Goal: Find specific page/section: Find specific page/section

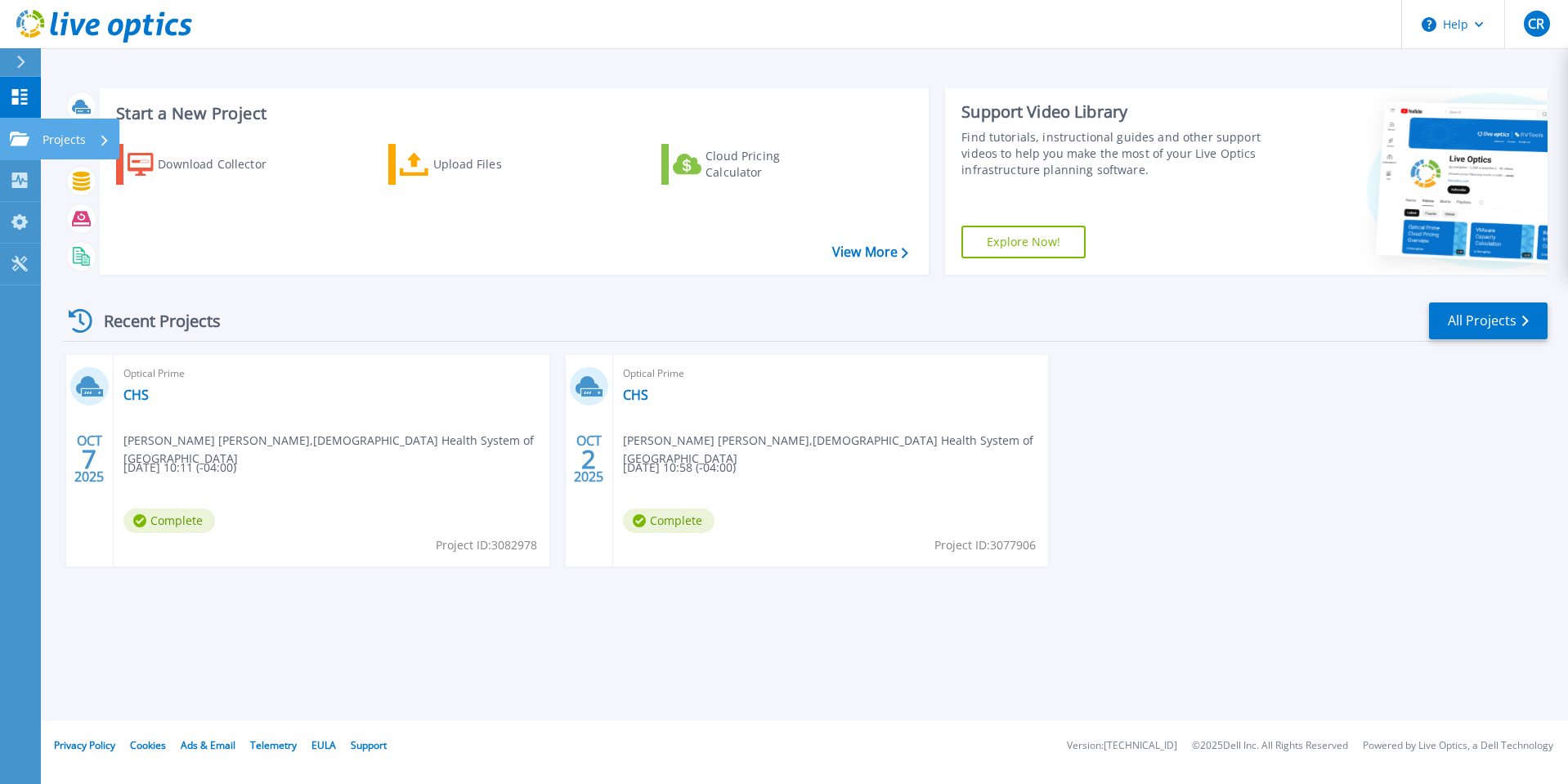
click at [23, 154] on link "Projects Projects" at bounding box center [21, 139] width 41 height 42
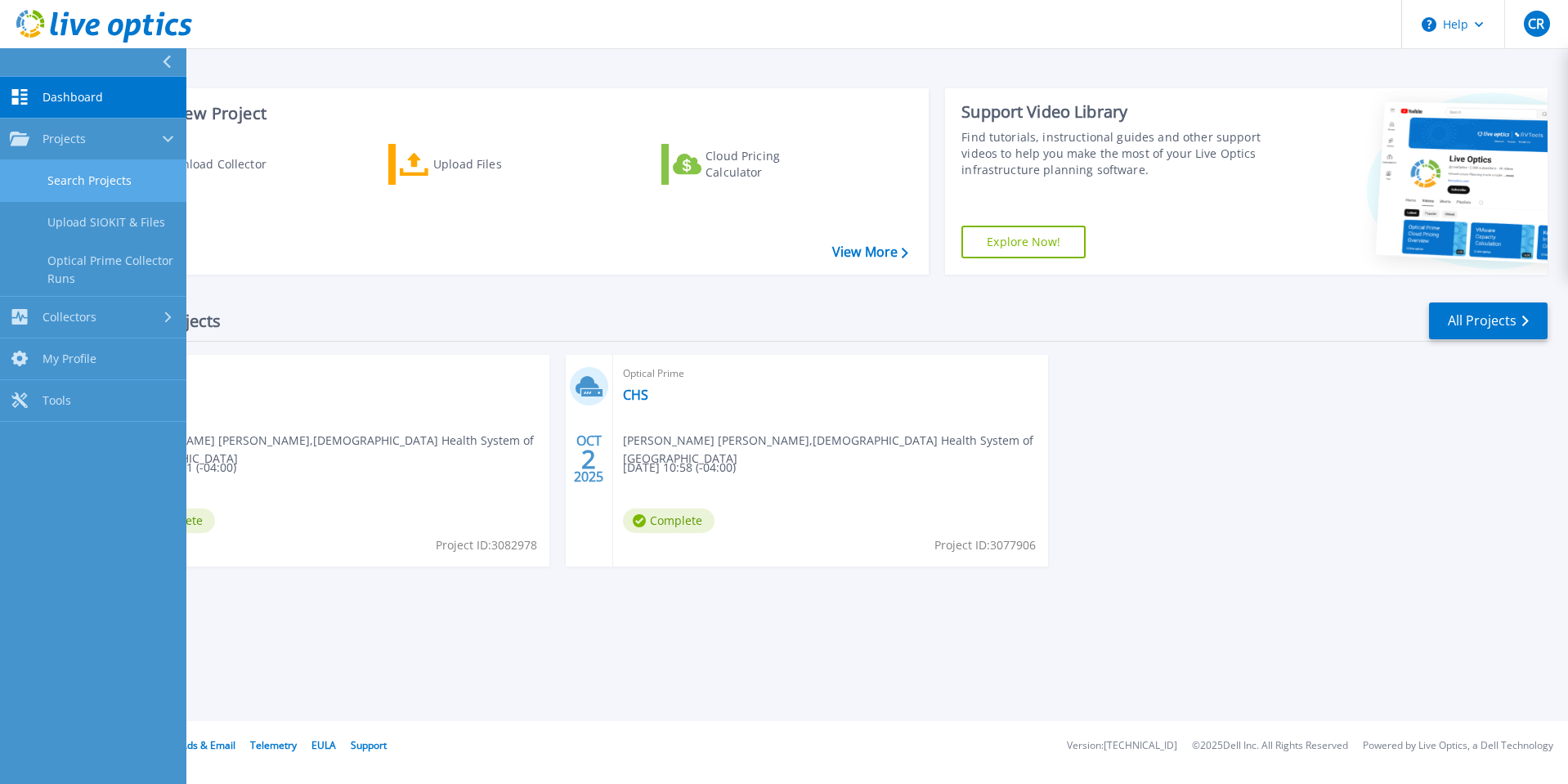
click at [69, 188] on link "Search Projects" at bounding box center [93, 181] width 186 height 42
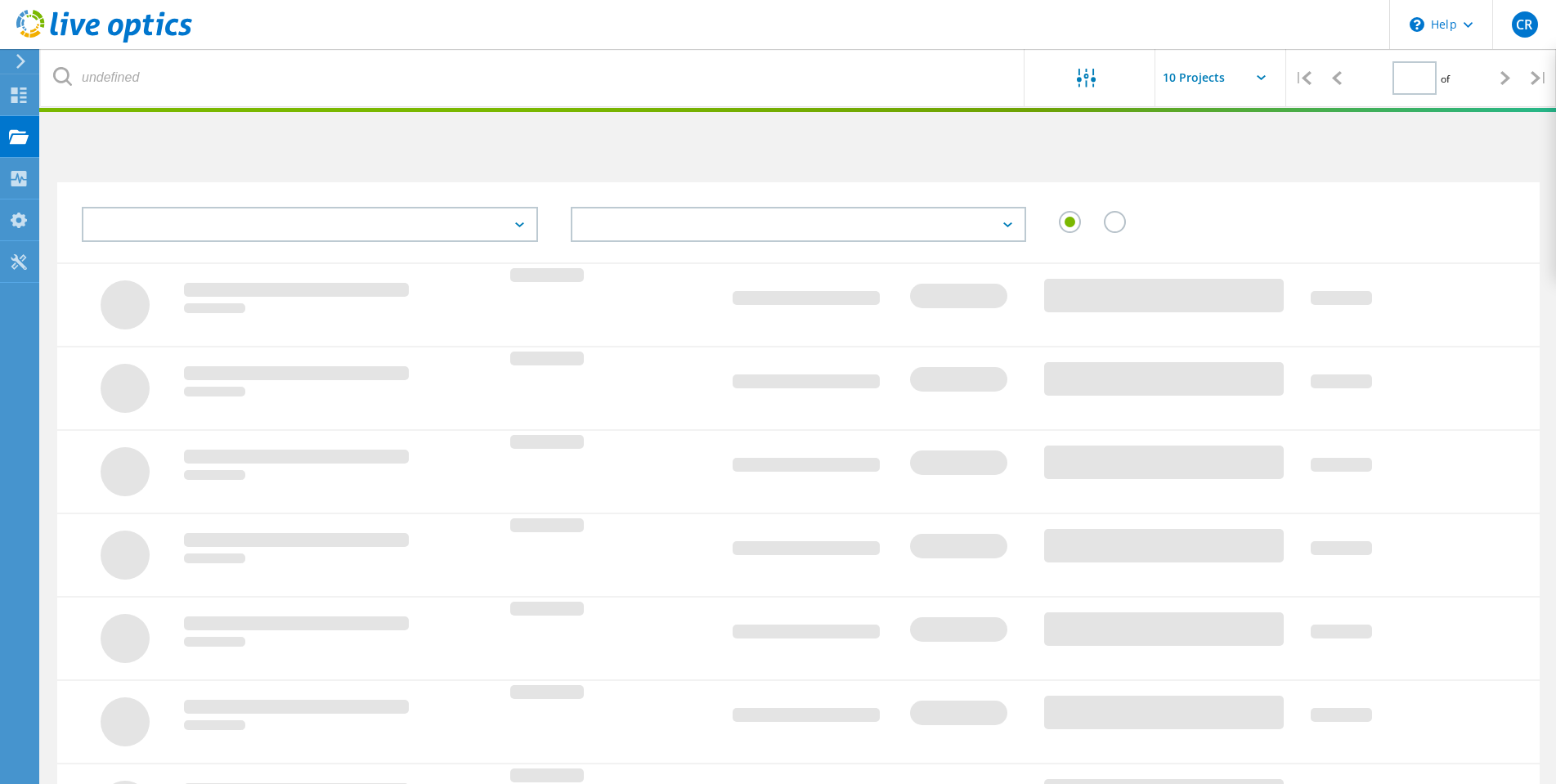
type input "1"
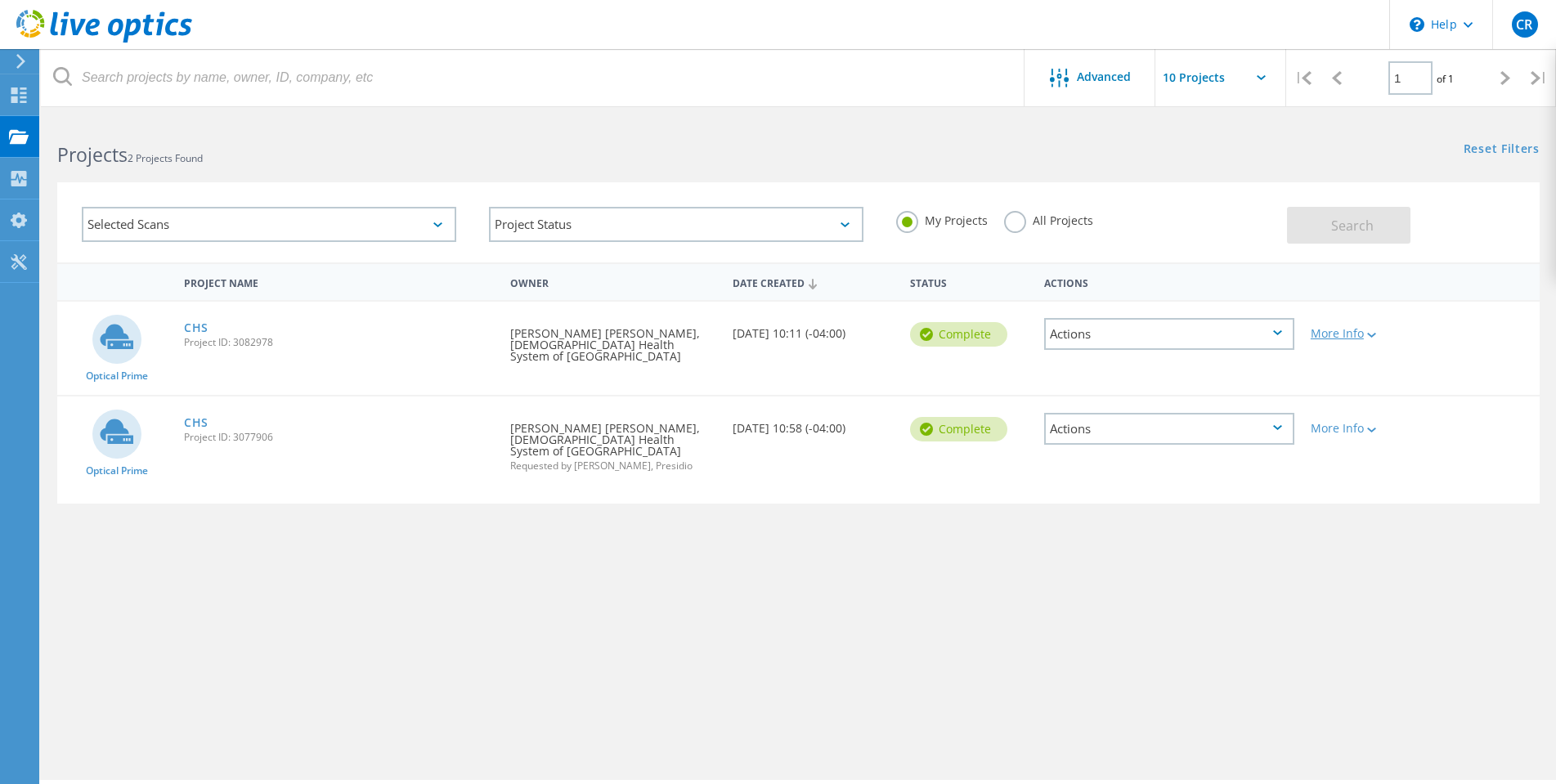
click at [1359, 339] on div "More Info" at bounding box center [1361, 333] width 102 height 11
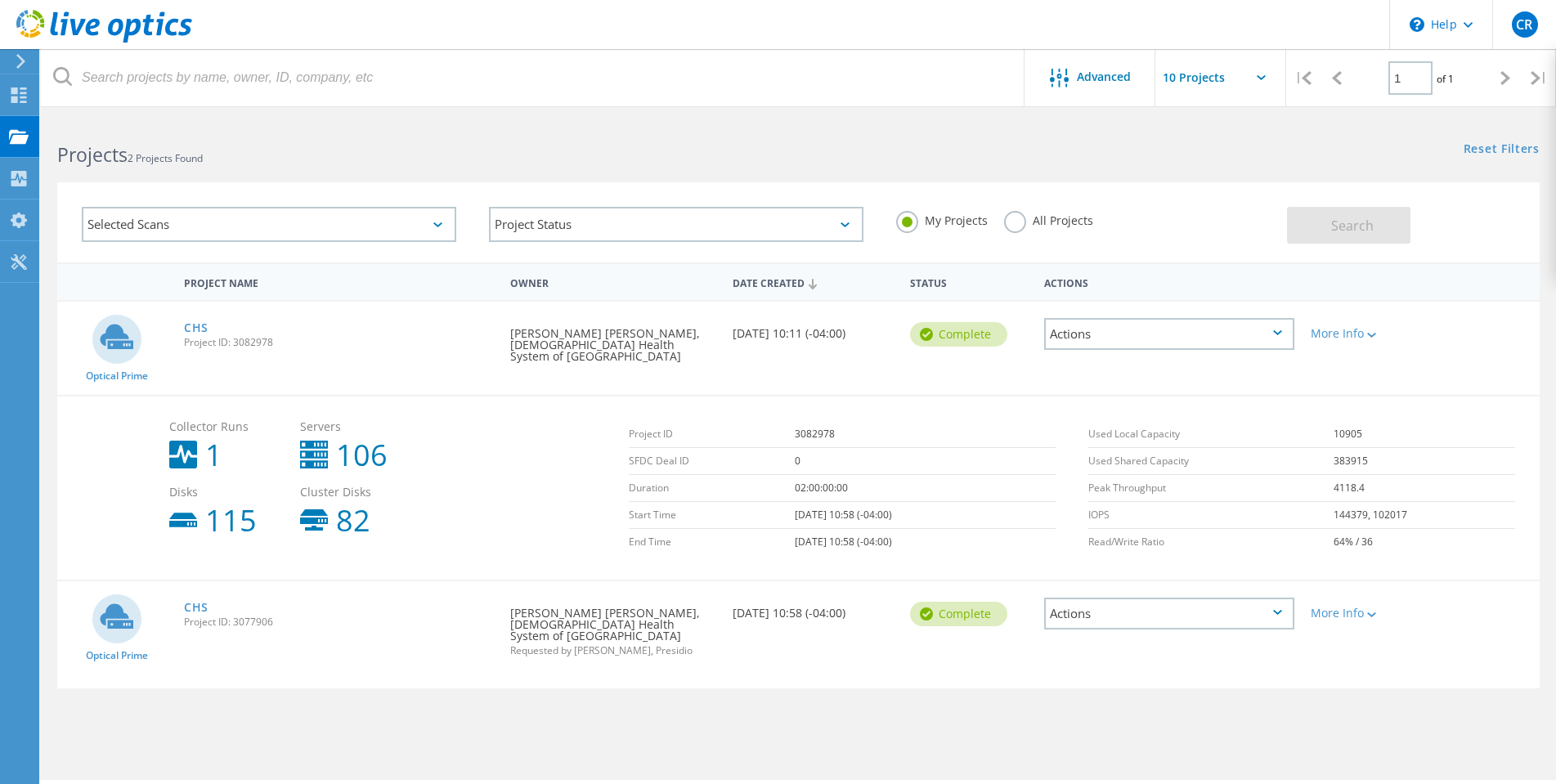
click at [1175, 345] on div "Actions" at bounding box center [1168, 334] width 250 height 32
click at [998, 448] on td "0" at bounding box center [925, 461] width 261 height 27
